Goal: Use online tool/utility: Utilize a website feature to perform a specific function

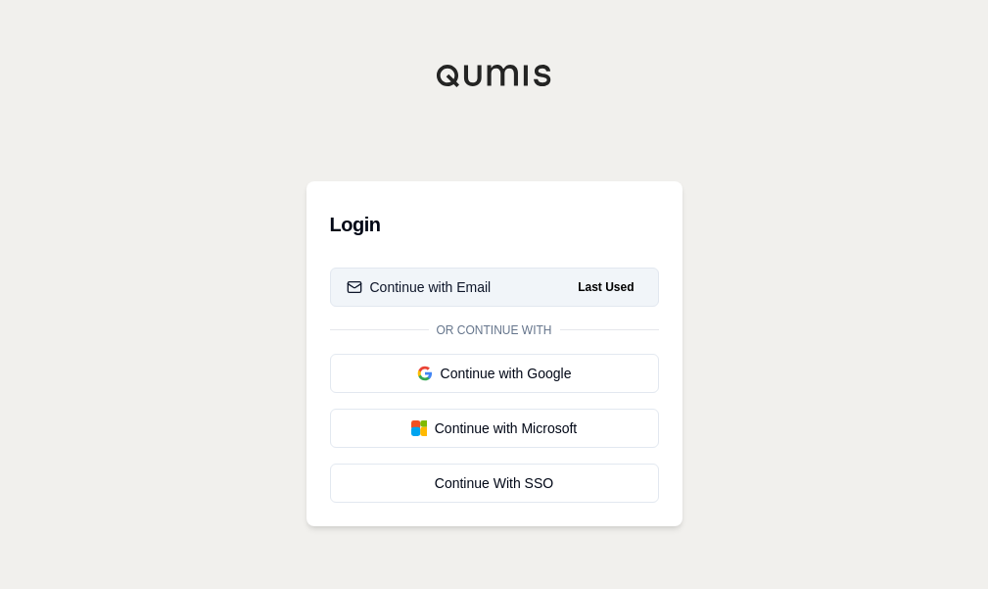
click at [529, 291] on button "Continue with Email Last Used" at bounding box center [494, 286] width 329 height 39
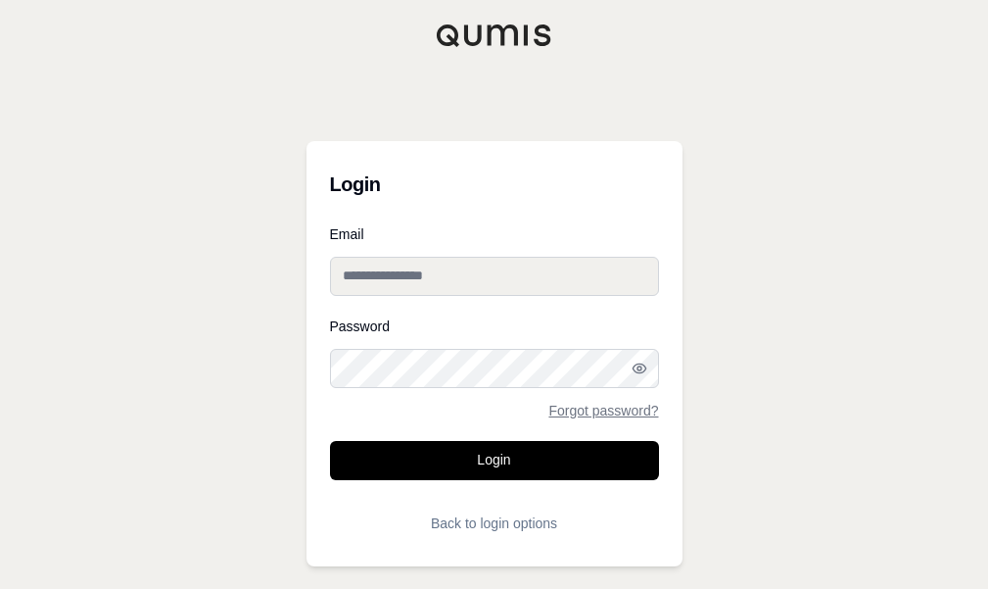
click at [531, 283] on input "Email" at bounding box center [494, 276] width 329 height 39
type input "**********"
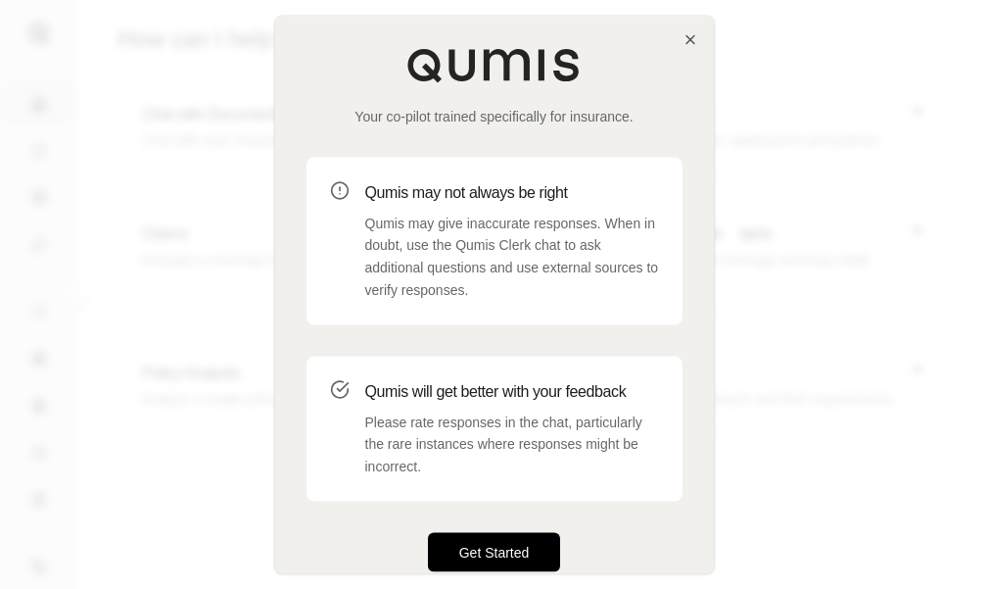
click at [513, 561] on button "Get Started" at bounding box center [494, 551] width 133 height 39
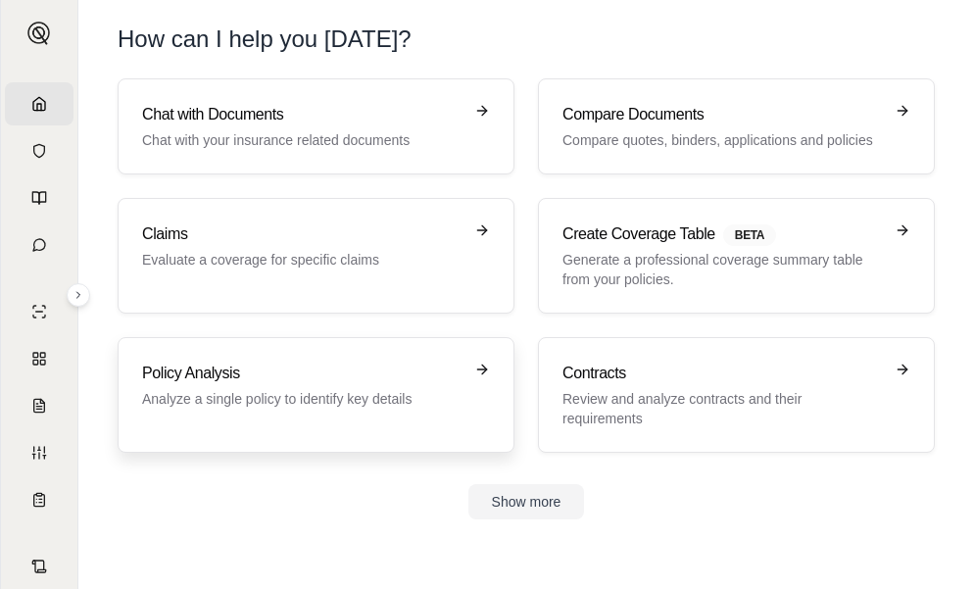
click at [292, 432] on link "Policy Analysis Analyze a single policy to identify key details" at bounding box center [316, 395] width 397 height 116
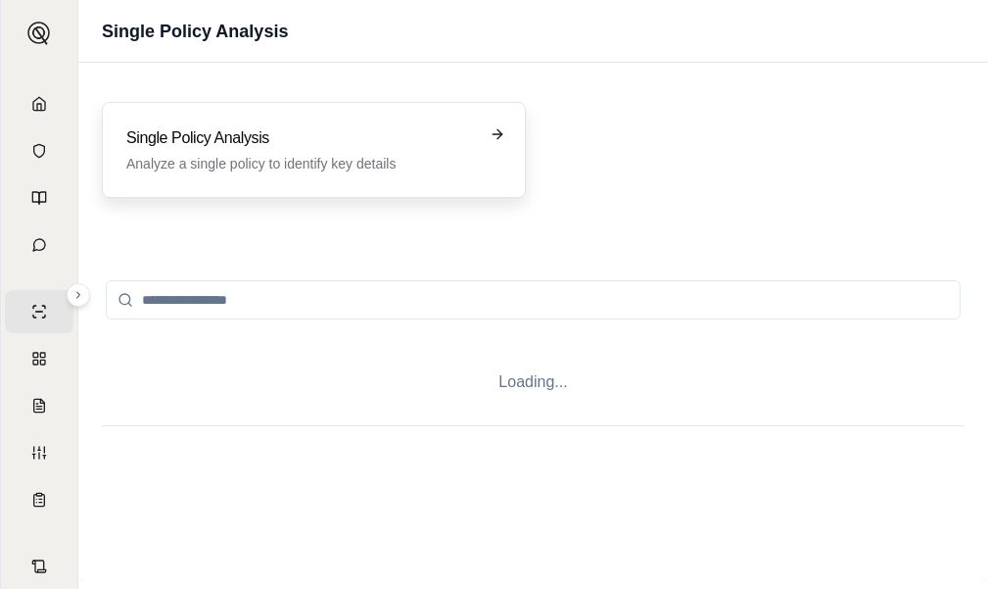
click at [253, 145] on h3 "Single Policy Analysis" at bounding box center [300, 138] width 348 height 24
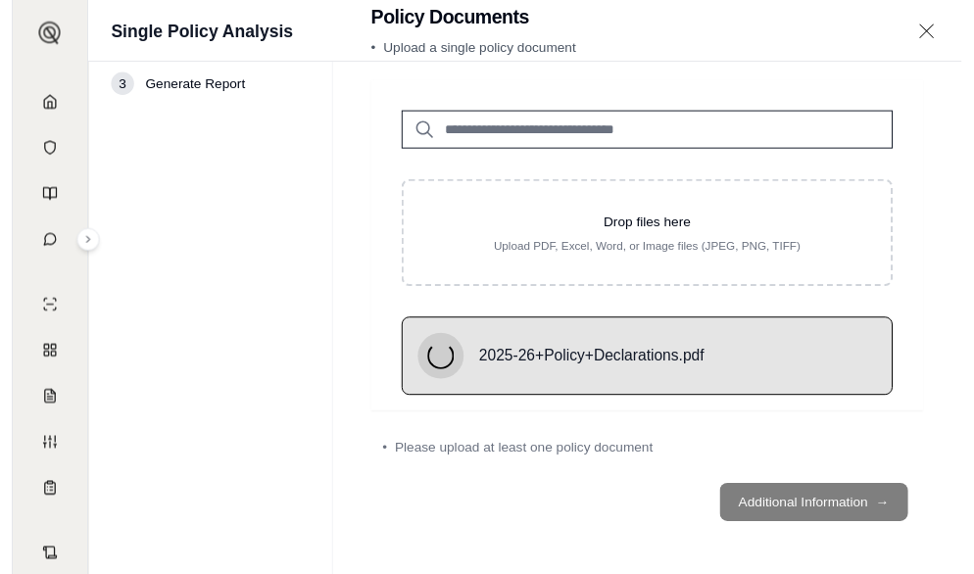
scroll to position [55, 0]
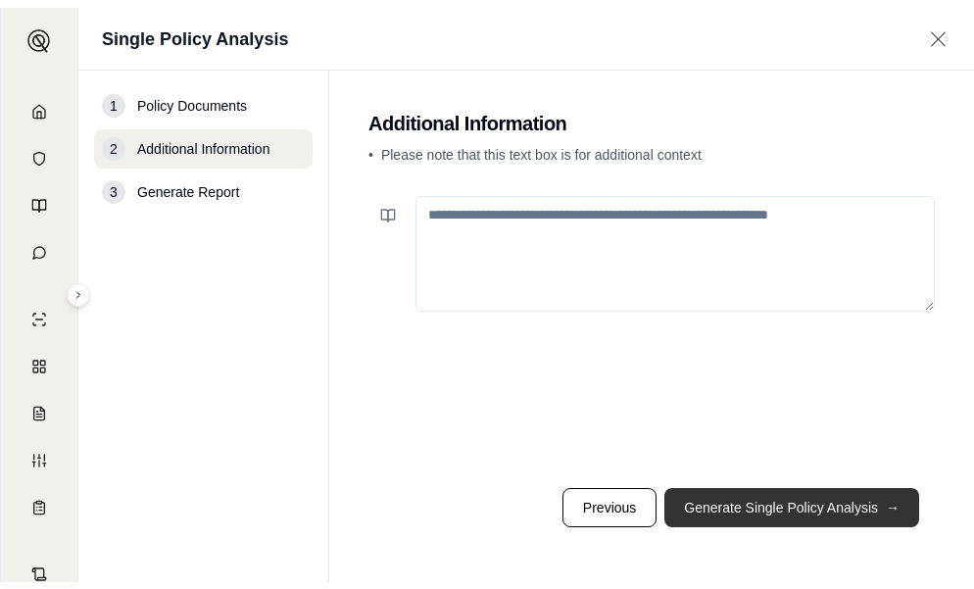
scroll to position [0, 0]
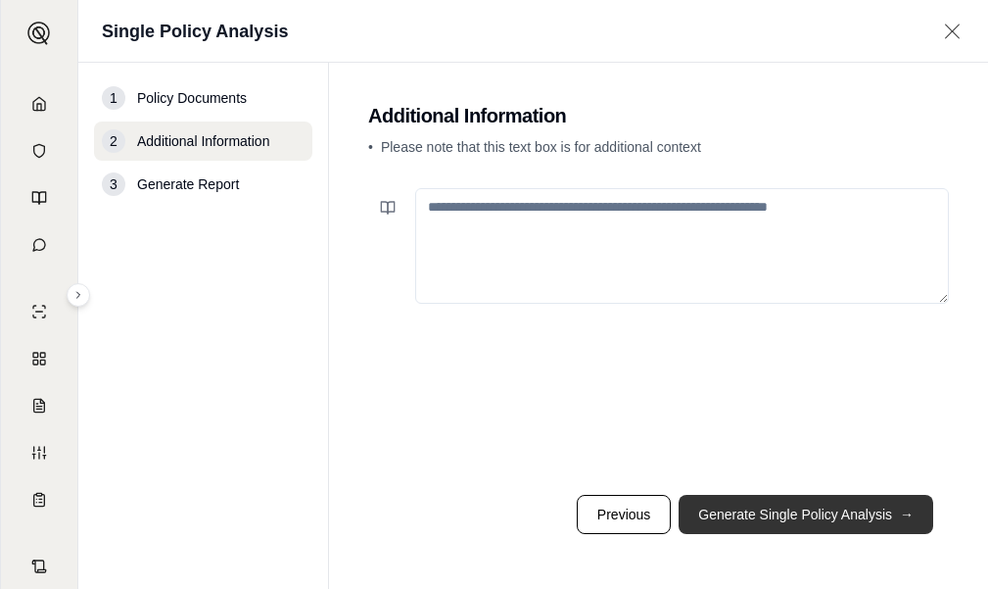
click at [838, 499] on button "Generate Single Policy Analysis →" at bounding box center [806, 514] width 255 height 39
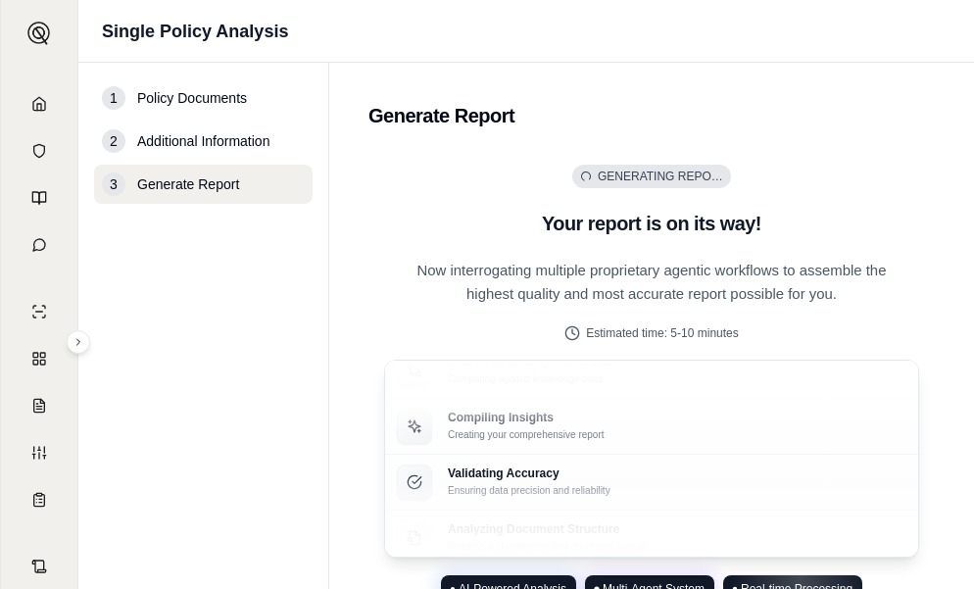
click at [241, 133] on span "Additional Information" at bounding box center [203, 141] width 132 height 20
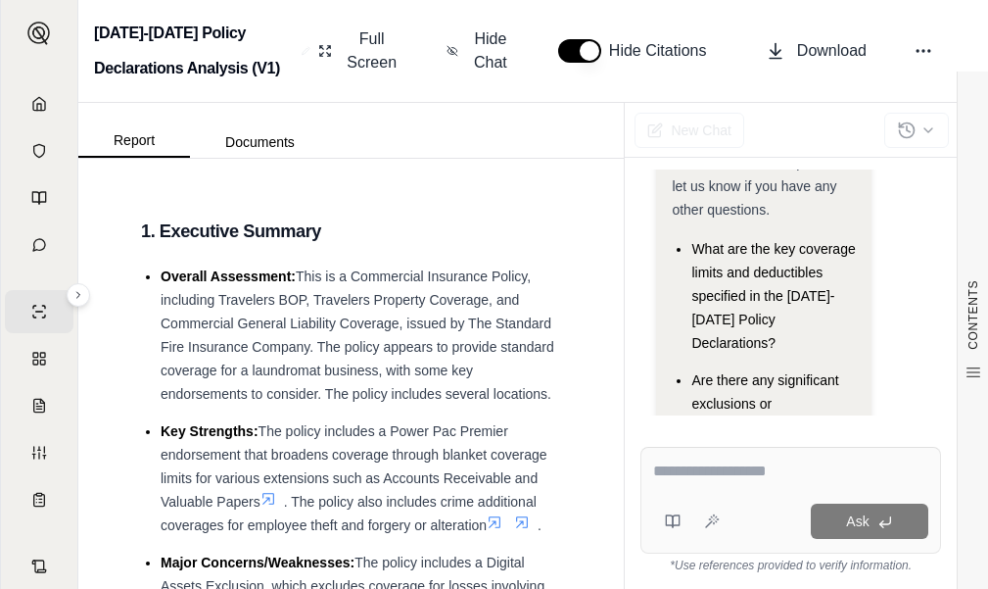
click at [736, 472] on textarea at bounding box center [790, 471] width 275 height 24
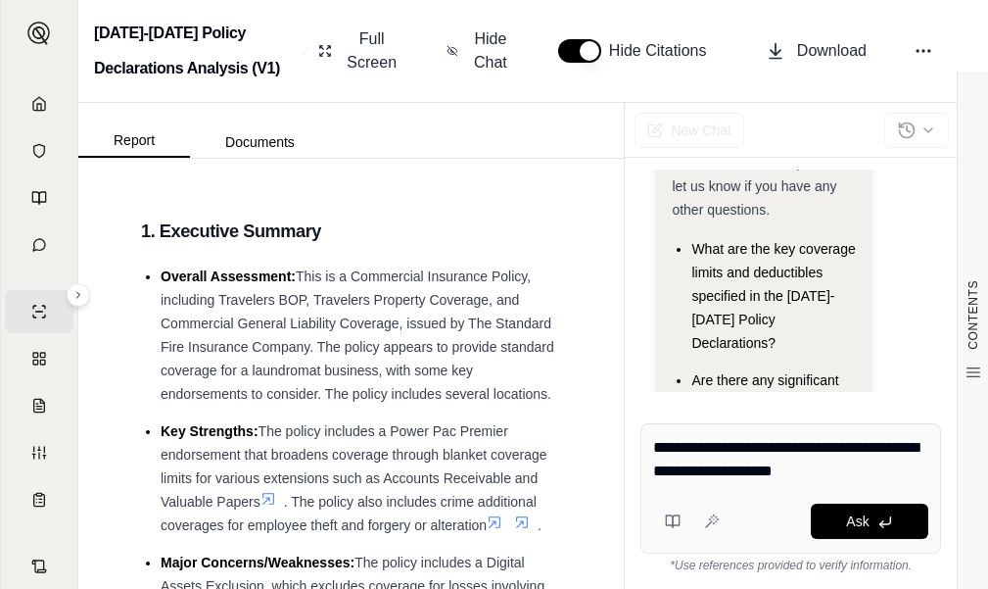
type textarea "**********"
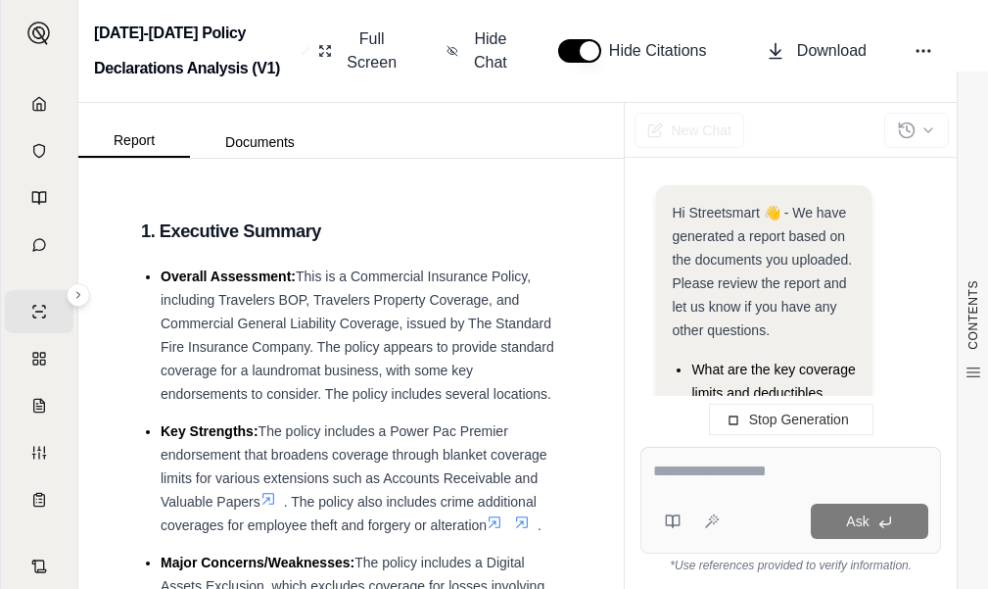
scroll to position [489, 0]
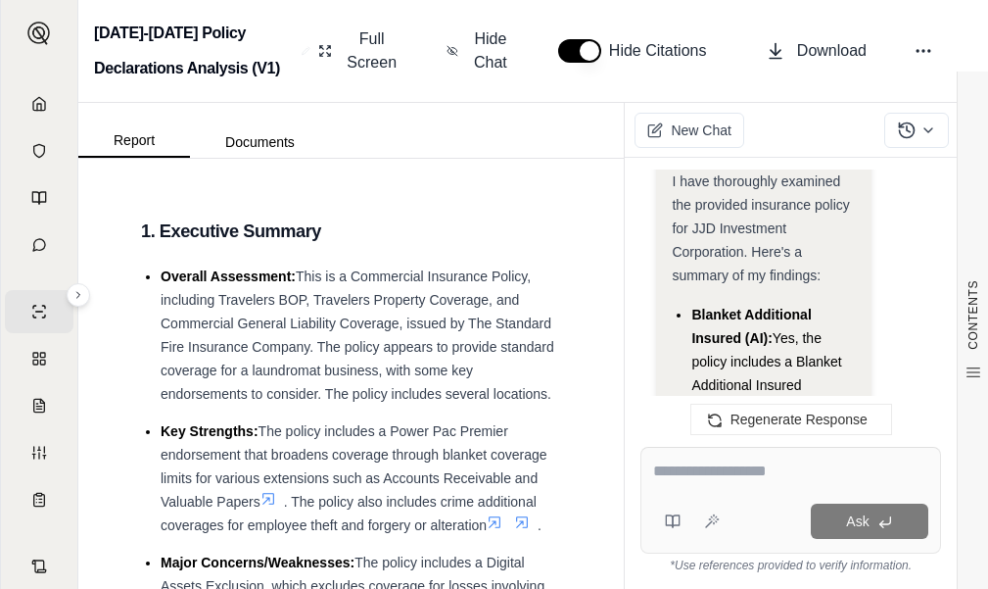
scroll to position [3783, 0]
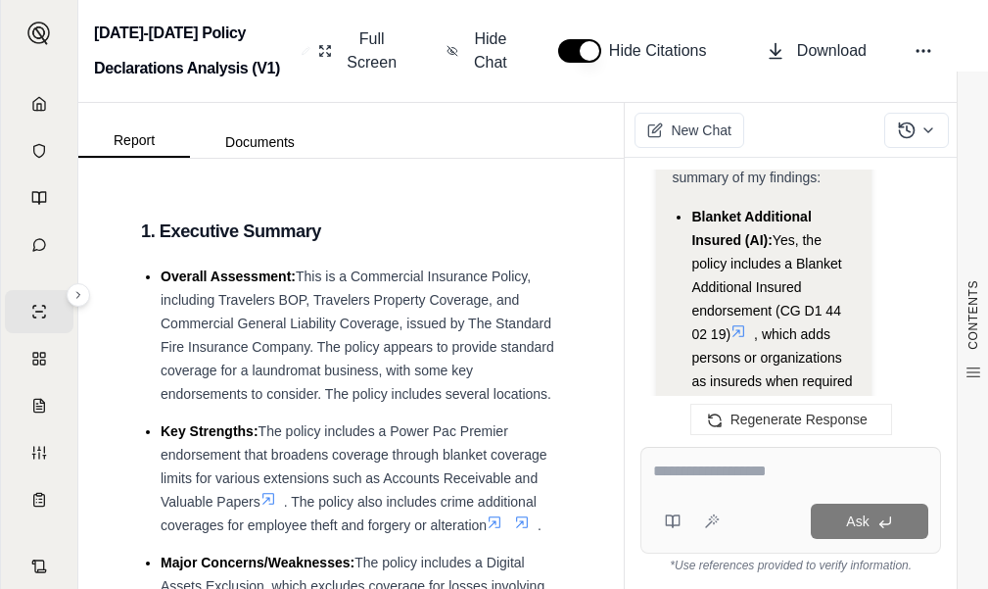
click at [739, 323] on icon at bounding box center [739, 331] width 16 height 16
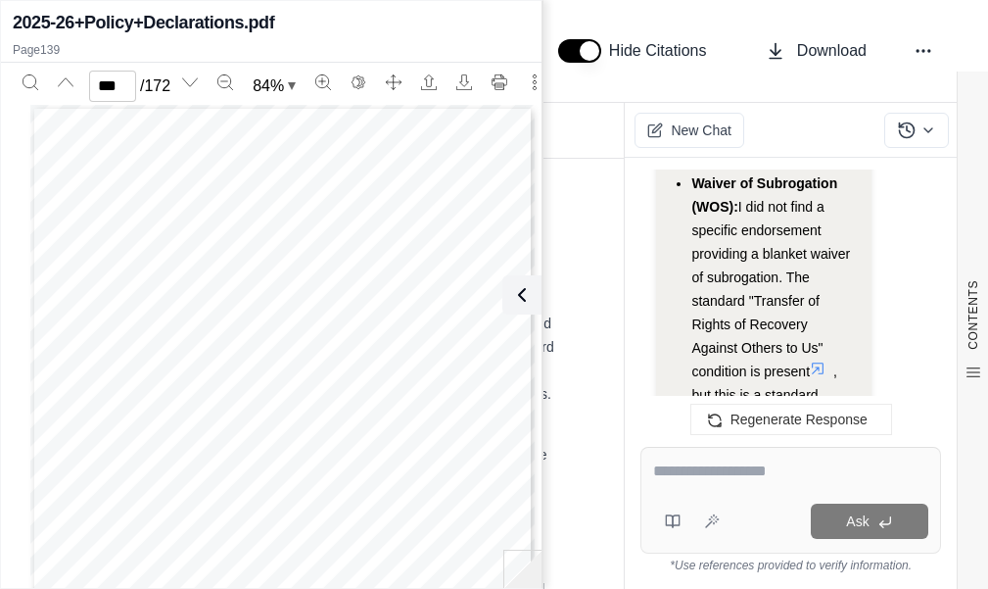
scroll to position [4077, 0]
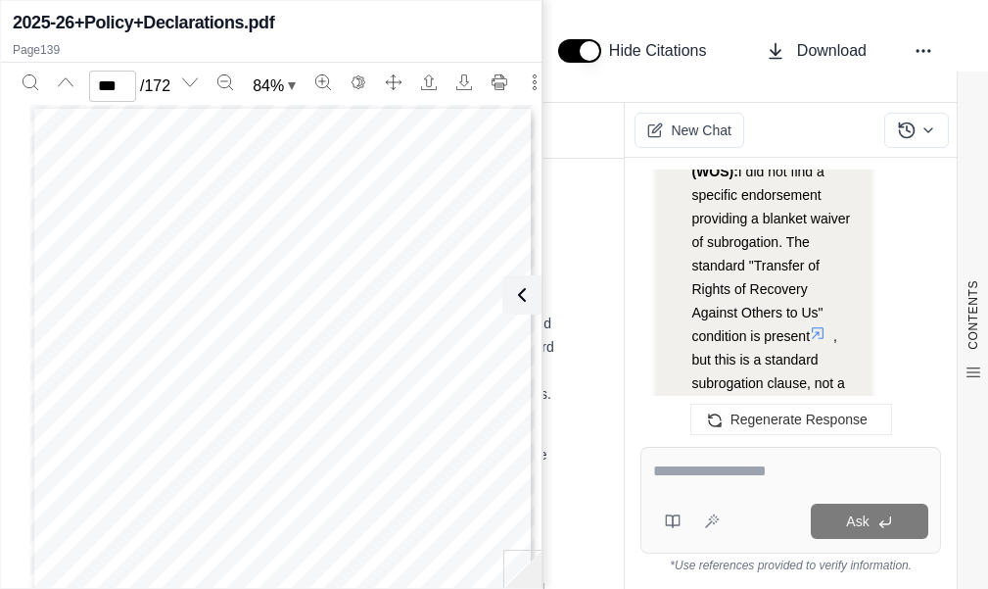
click at [824, 325] on icon at bounding box center [818, 333] width 16 height 16
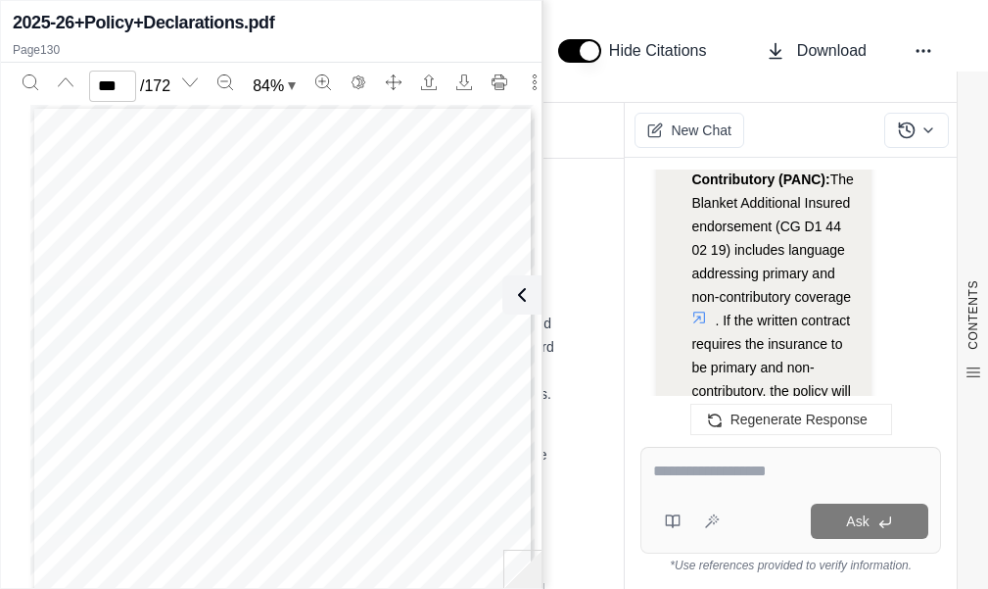
scroll to position [4371, 0]
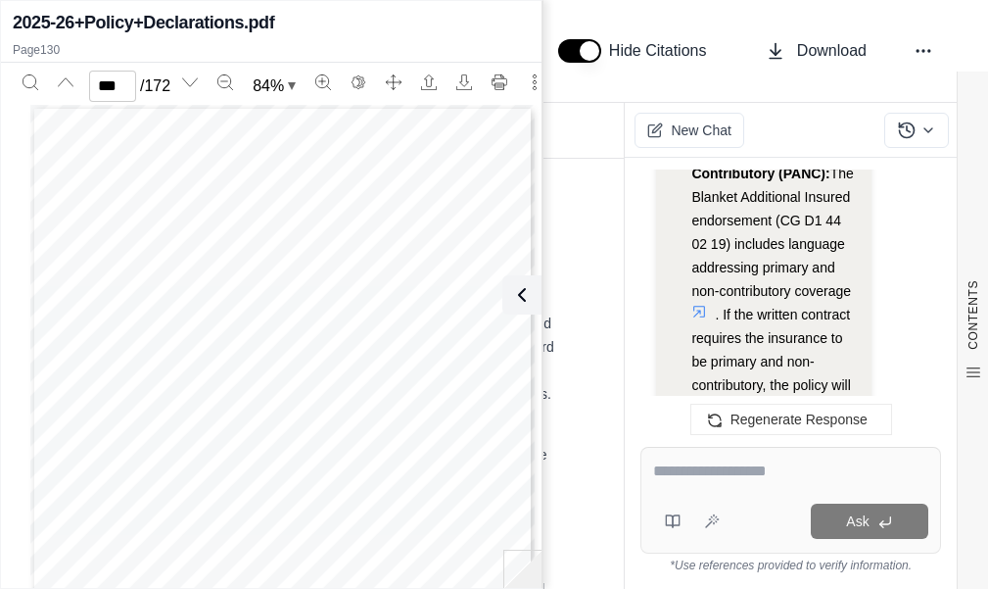
click at [707, 304] on icon at bounding box center [700, 312] width 16 height 16
type input "***"
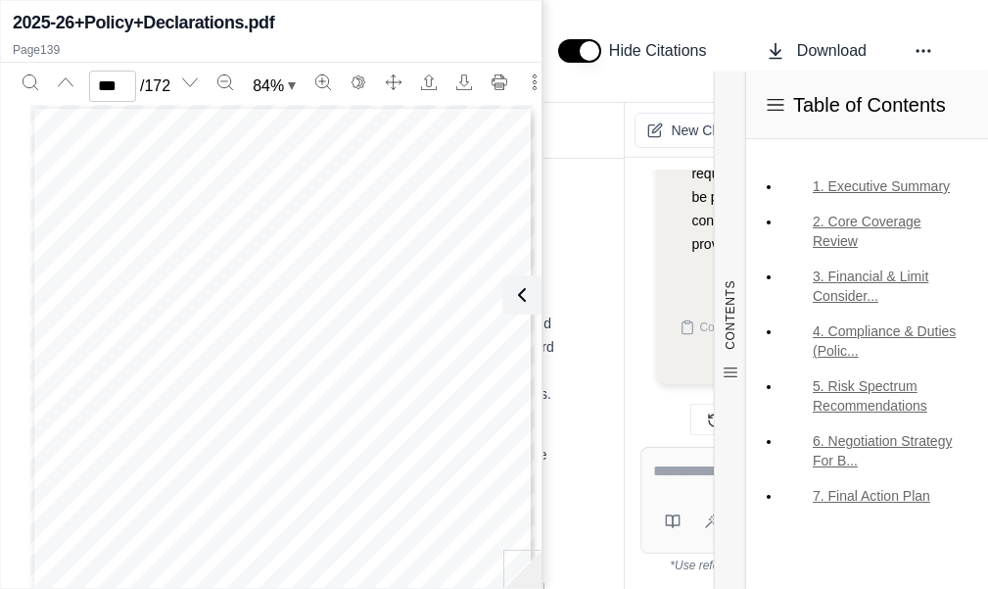
scroll to position [5154, 0]
